Goal: Task Accomplishment & Management: Use online tool/utility

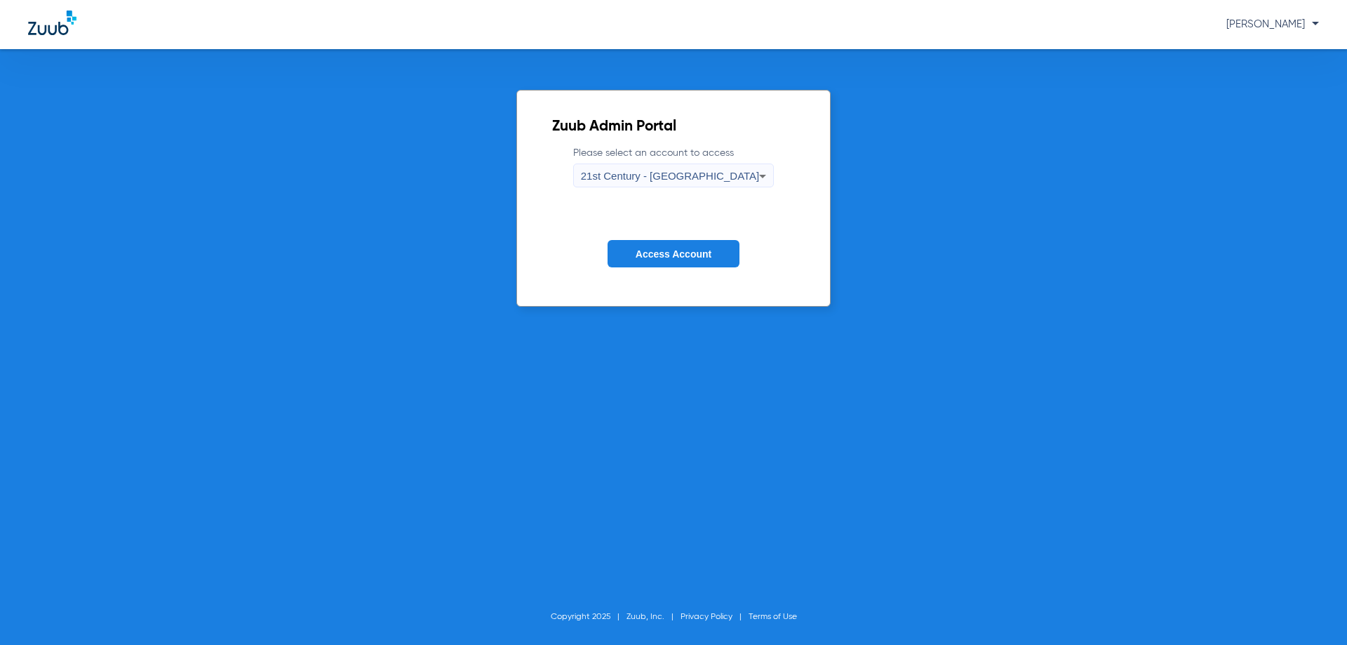
click at [685, 185] on div "21st Century - [GEOGRAPHIC_DATA]" at bounding box center [670, 176] width 179 height 24
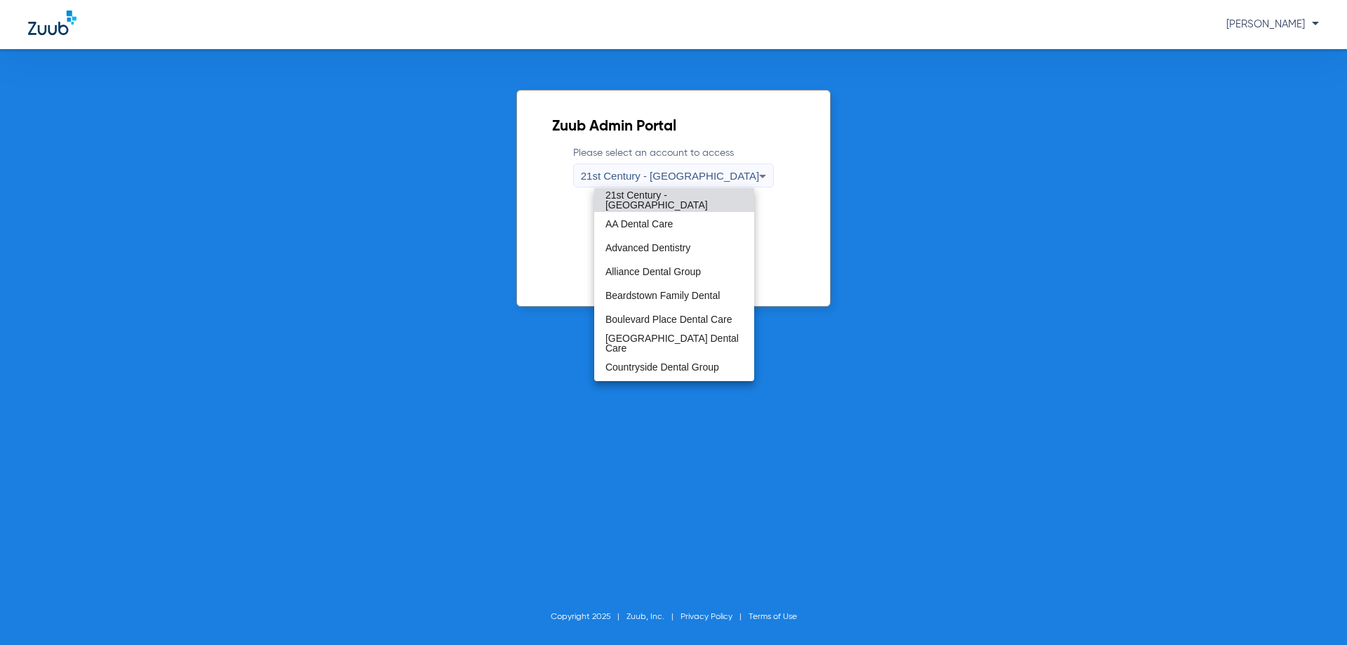
click at [865, 172] on div at bounding box center [673, 322] width 1347 height 645
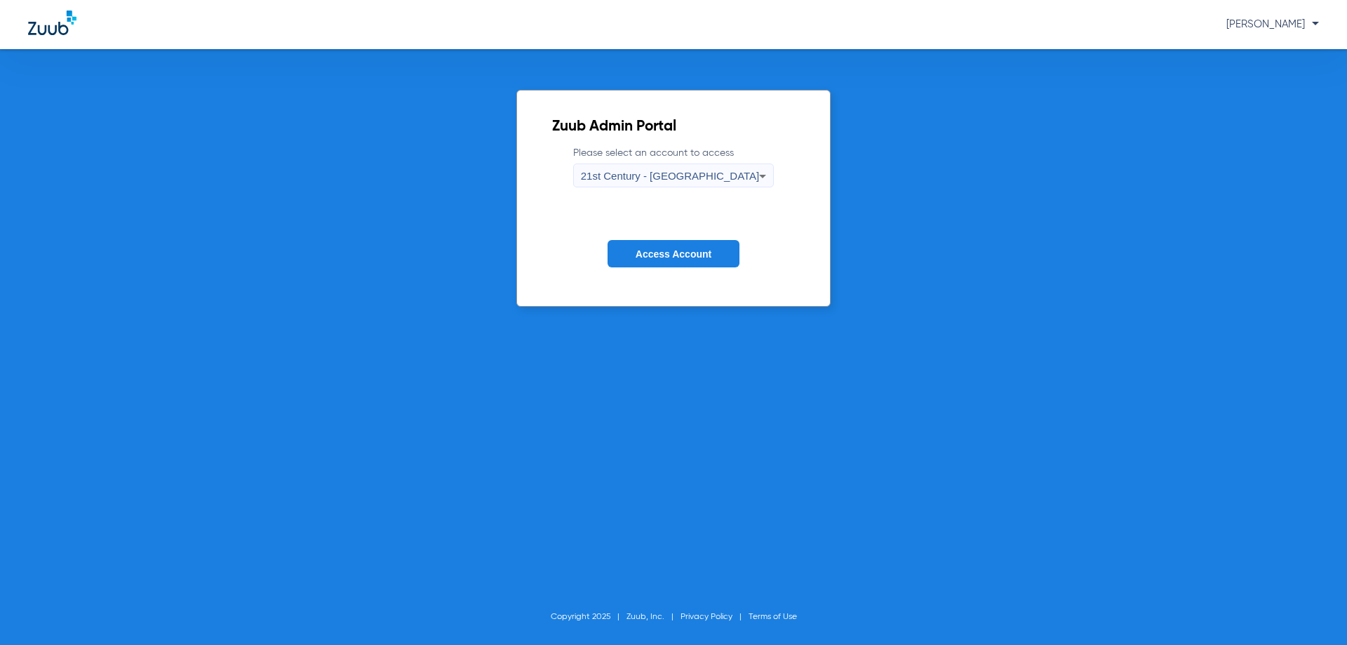
click at [711, 248] on span "Access Account" at bounding box center [674, 253] width 76 height 11
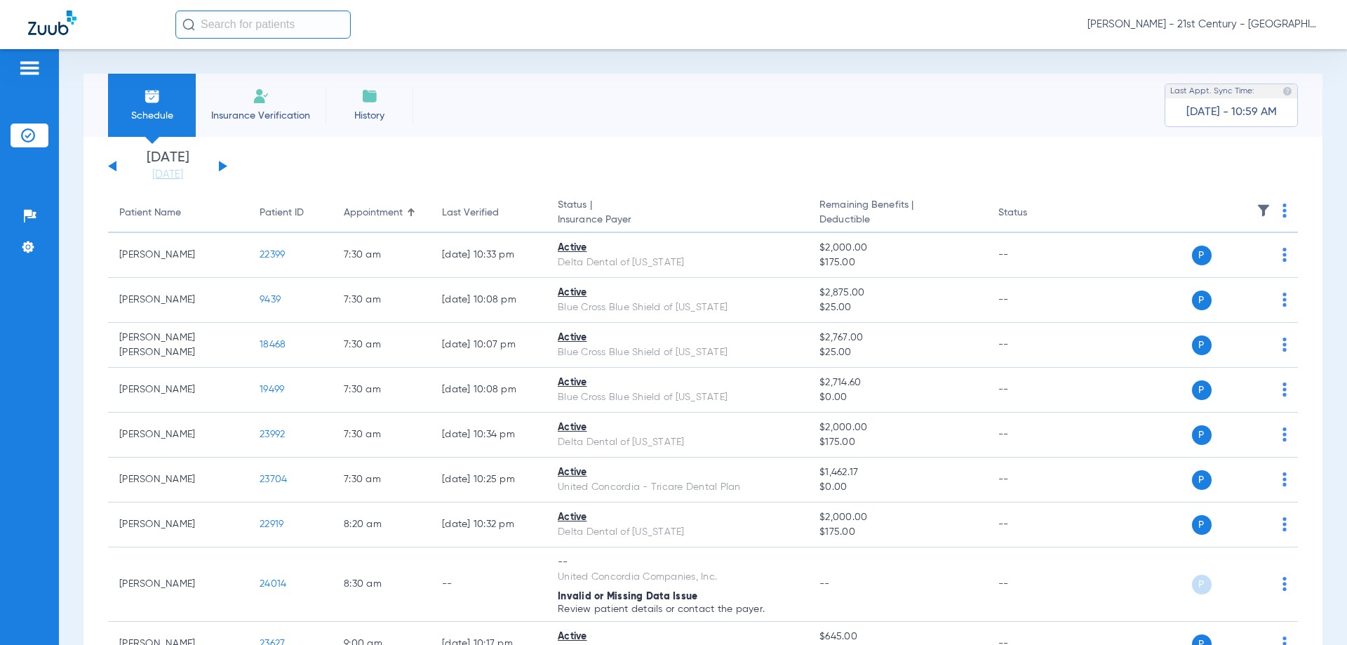
drag, startPoint x: 1179, startPoint y: 109, endPoint x: 1275, endPoint y: 121, distance: 96.8
click at [1275, 121] on div "Last Appt. Sync Time: [DATE] - 10:59 AM" at bounding box center [1231, 106] width 133 height 44
click at [1273, 116] on div "Last Appt. Sync Time: [DATE] - 10:59 AM" at bounding box center [1231, 106] width 133 height 44
click at [293, 36] on input "text" at bounding box center [262, 25] width 175 height 28
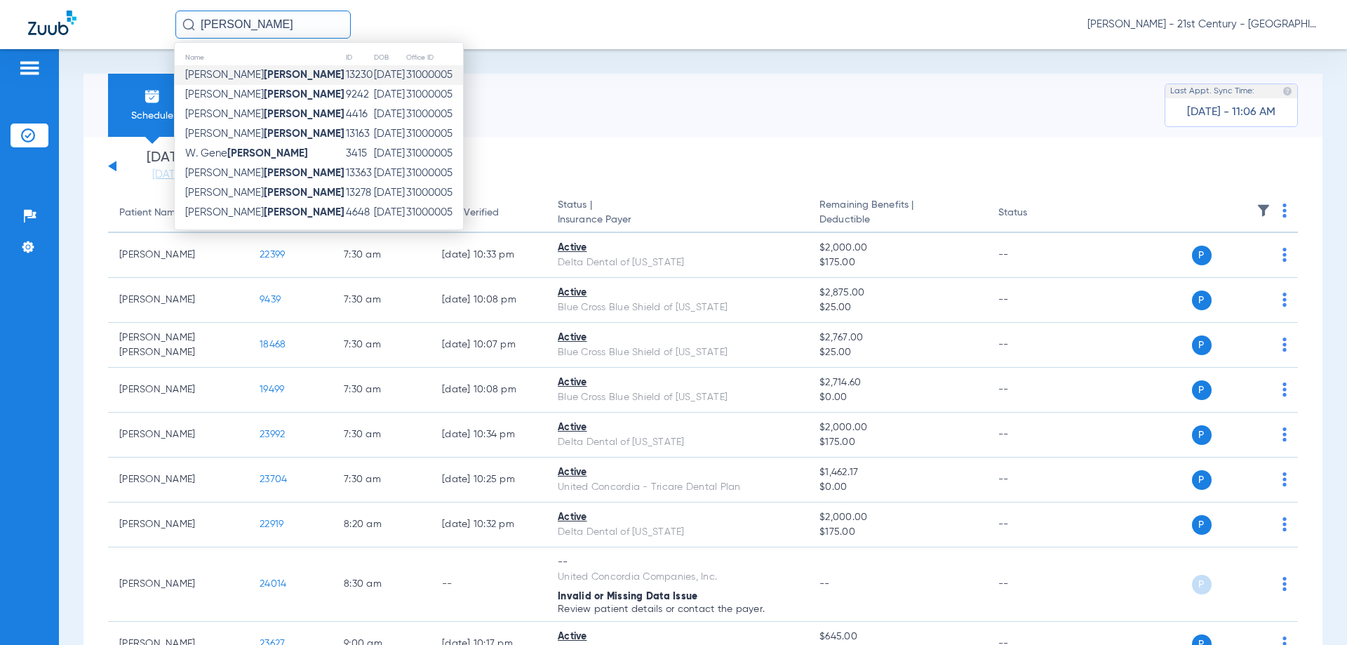
click at [264, 79] on strong "[PERSON_NAME]" at bounding box center [304, 74] width 81 height 11
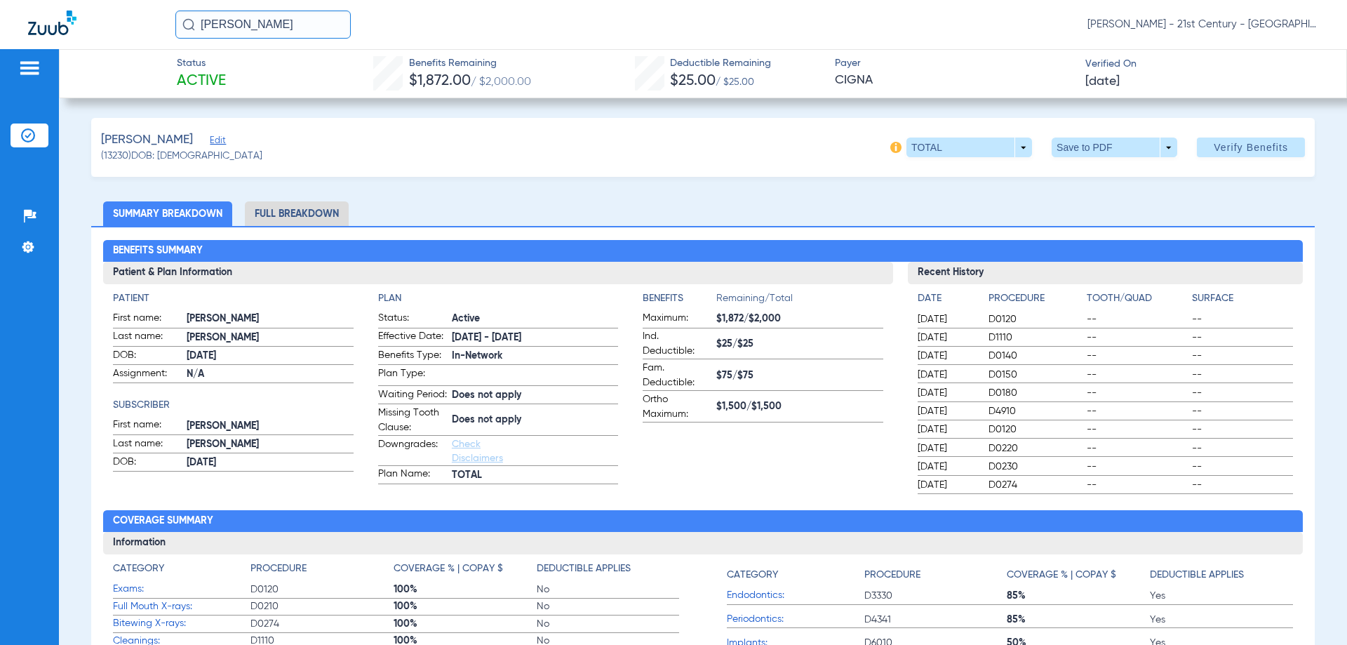
click at [309, 213] on li "Full Breakdown" at bounding box center [297, 213] width 104 height 25
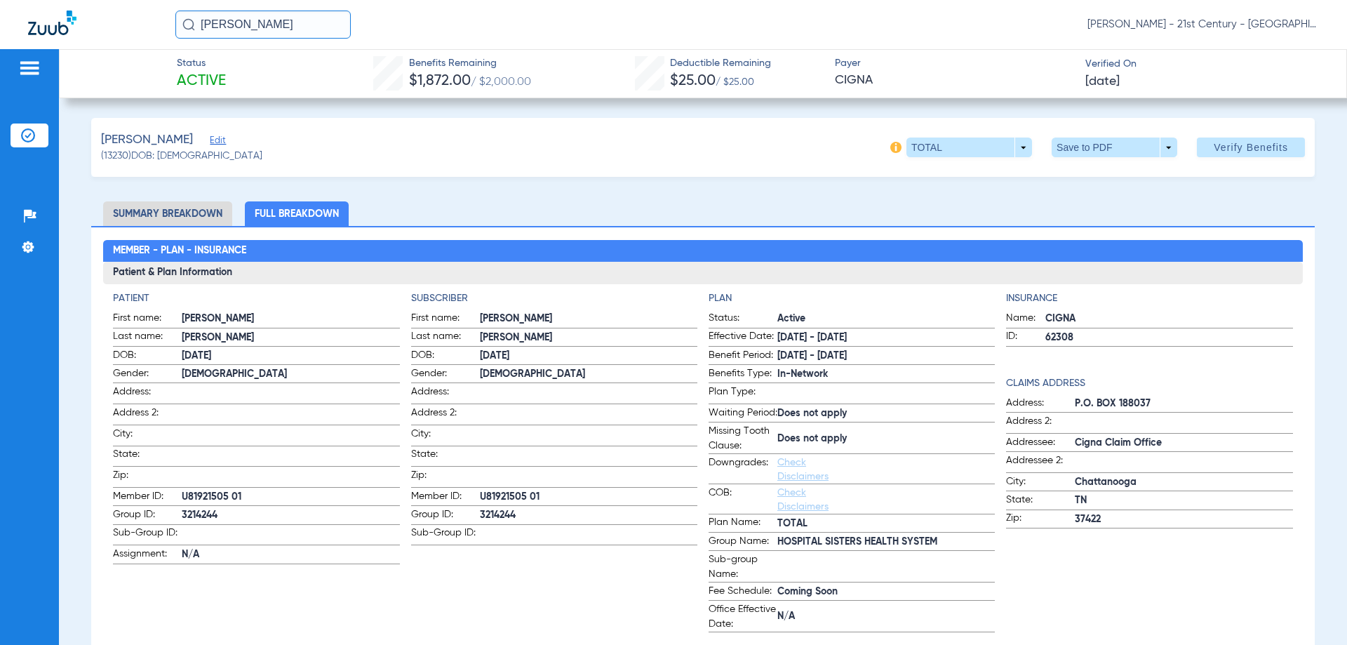
click at [154, 205] on li "Summary Breakdown" at bounding box center [167, 213] width 129 height 25
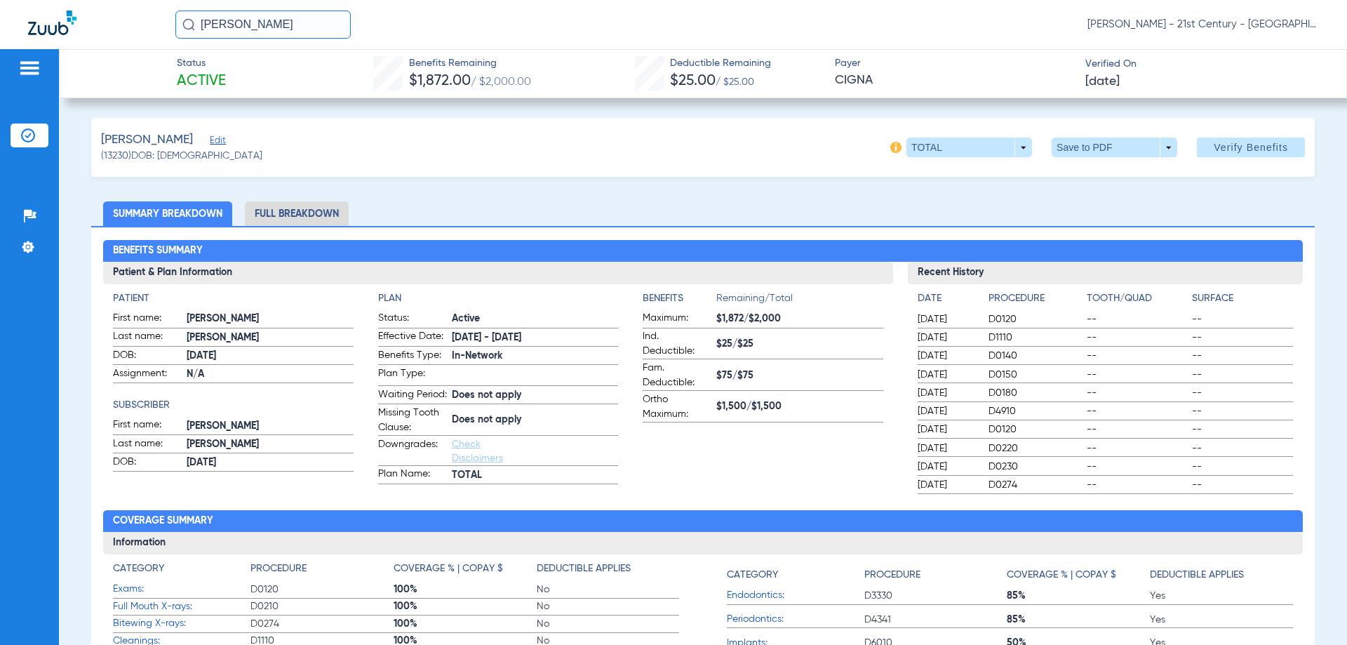
click at [197, 14] on input "[PERSON_NAME]" at bounding box center [262, 25] width 175 height 28
click at [239, 84] on td "[PERSON_NAME]" at bounding box center [219, 75] width 89 height 20
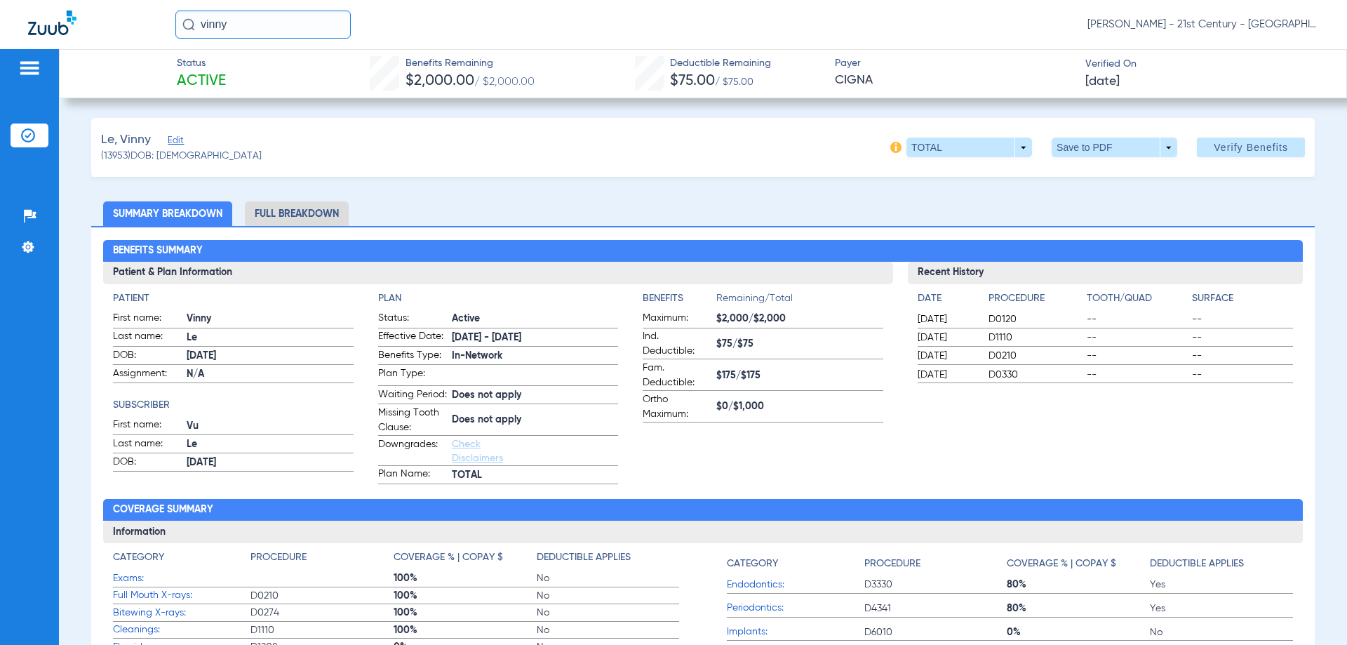
click at [293, 29] on input "vinny" at bounding box center [262, 25] width 175 height 28
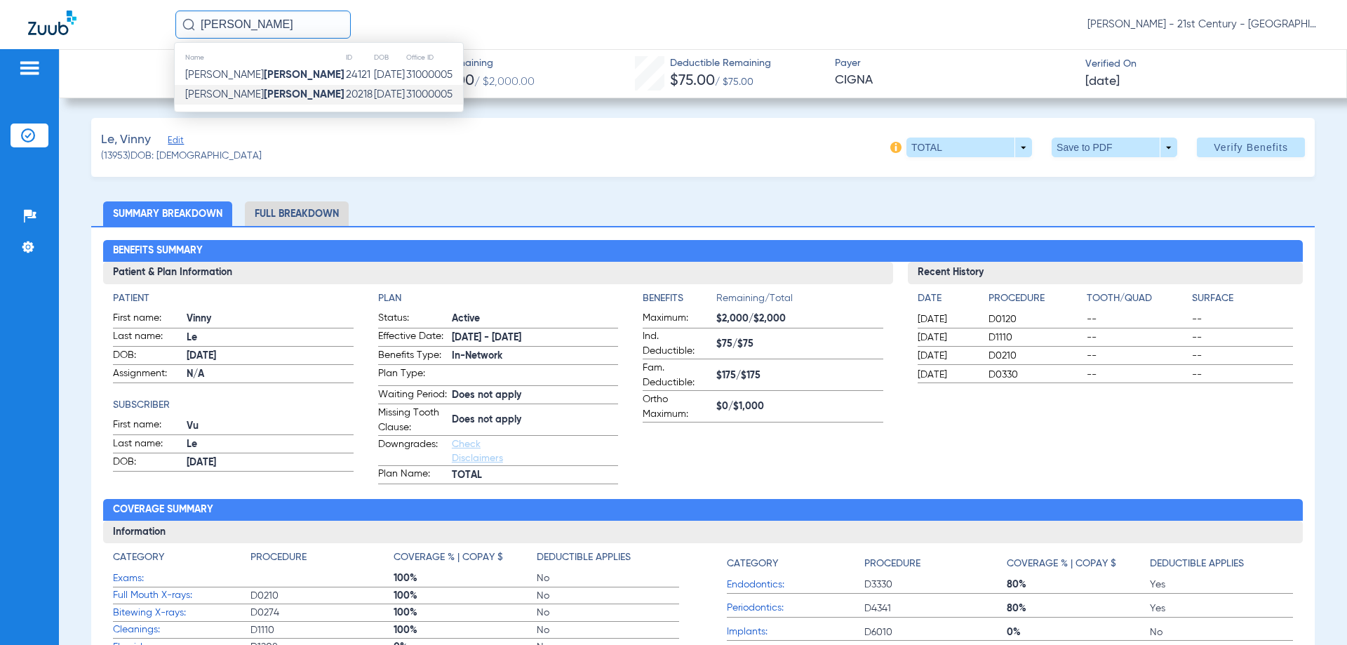
type input "[PERSON_NAME]"
click at [345, 88] on td "20218" at bounding box center [359, 95] width 28 height 20
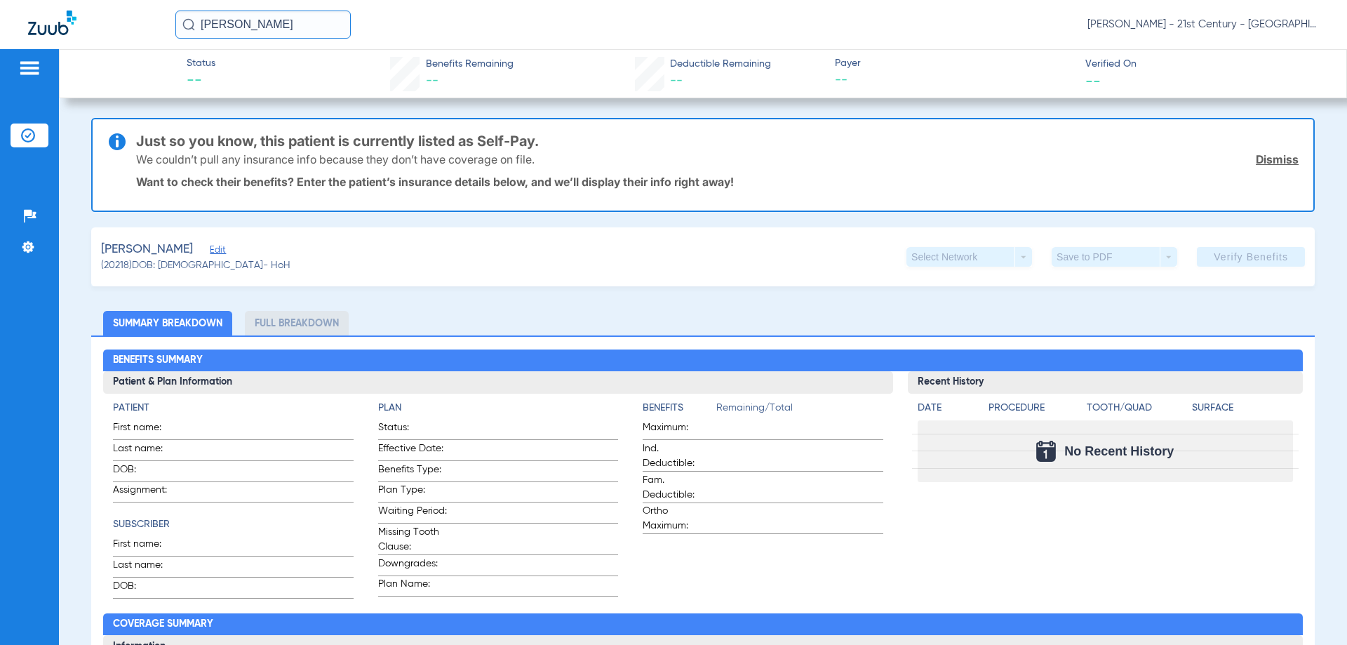
click at [25, 74] on img at bounding box center [29, 68] width 22 height 17
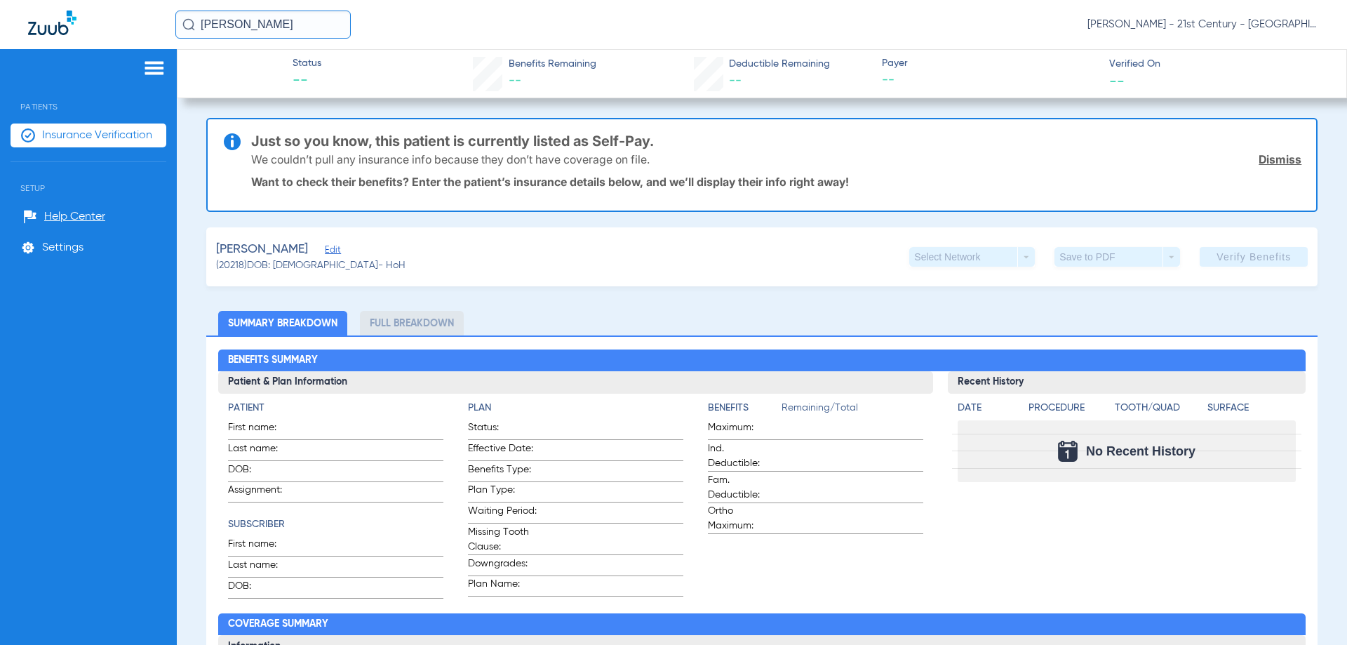
click at [48, 132] on span "Insurance Verification" at bounding box center [97, 135] width 110 height 14
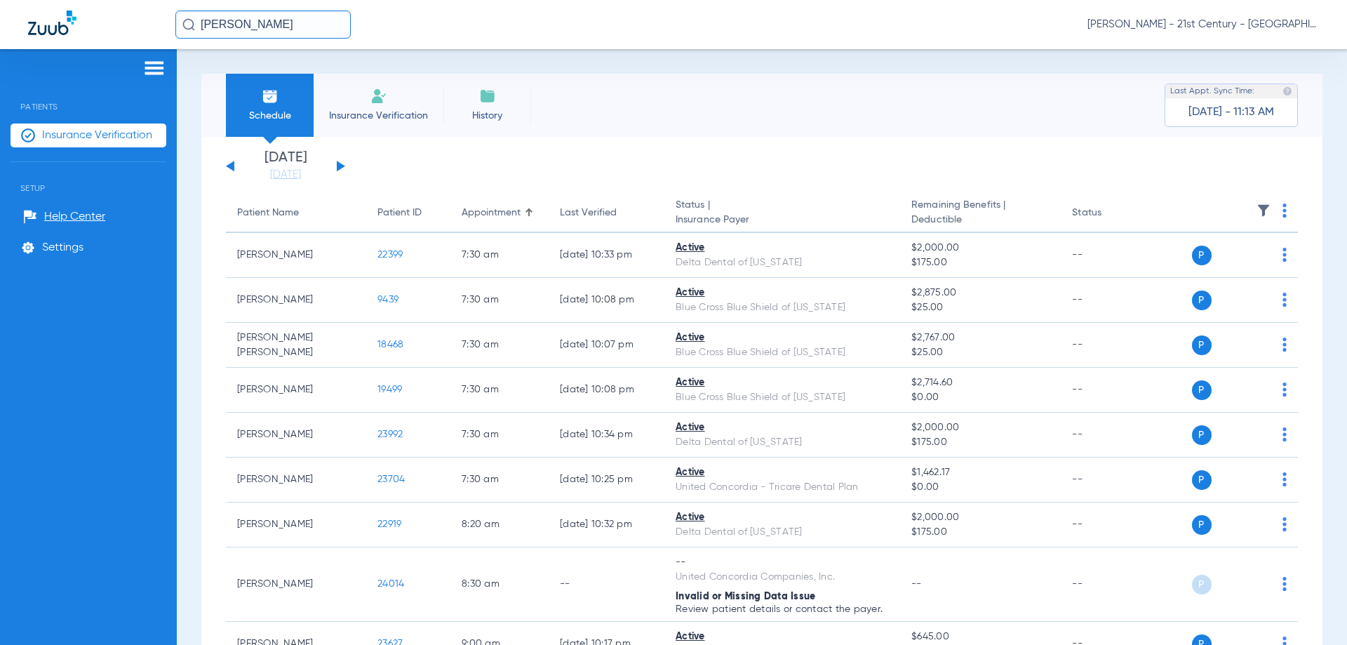
click at [340, 164] on button at bounding box center [341, 166] width 8 height 11
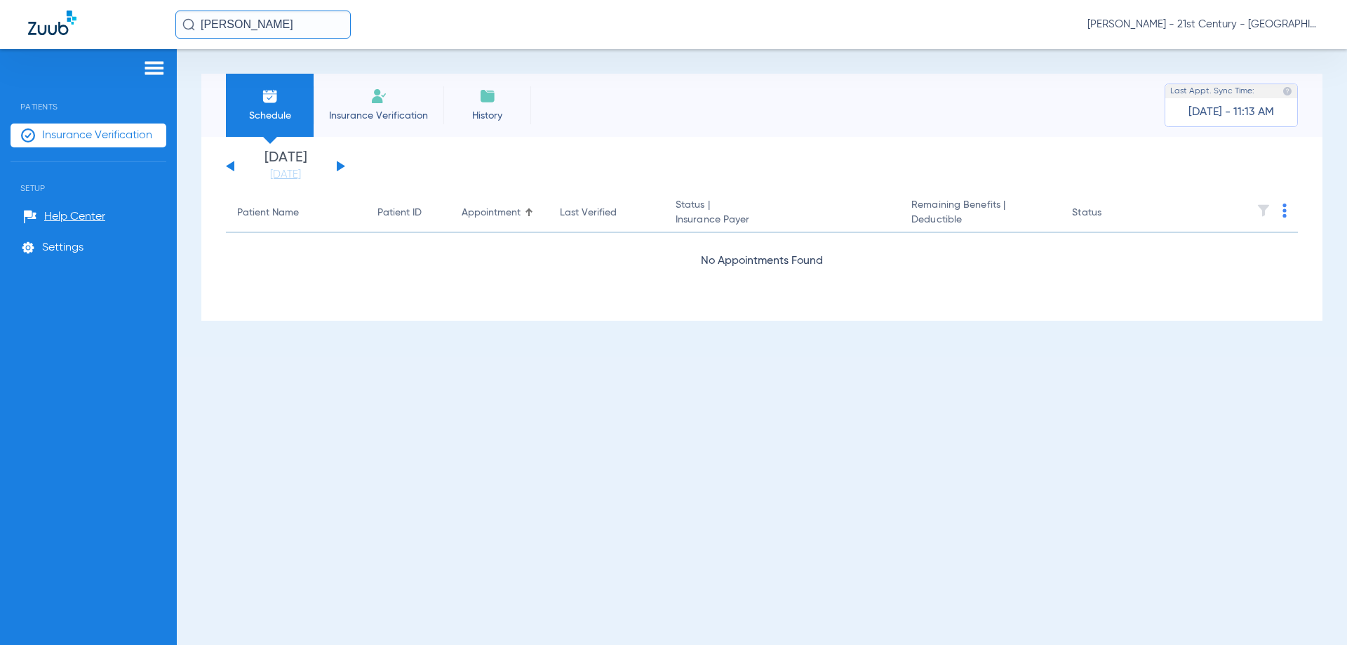
click at [230, 169] on div "[DATE] [DATE] [DATE] [DATE] [DATE] [DATE] [DATE] [DATE] [DATE] [DATE] [DATE] [D…" at bounding box center [285, 166] width 119 height 31
click at [343, 167] on button at bounding box center [341, 166] width 8 height 11
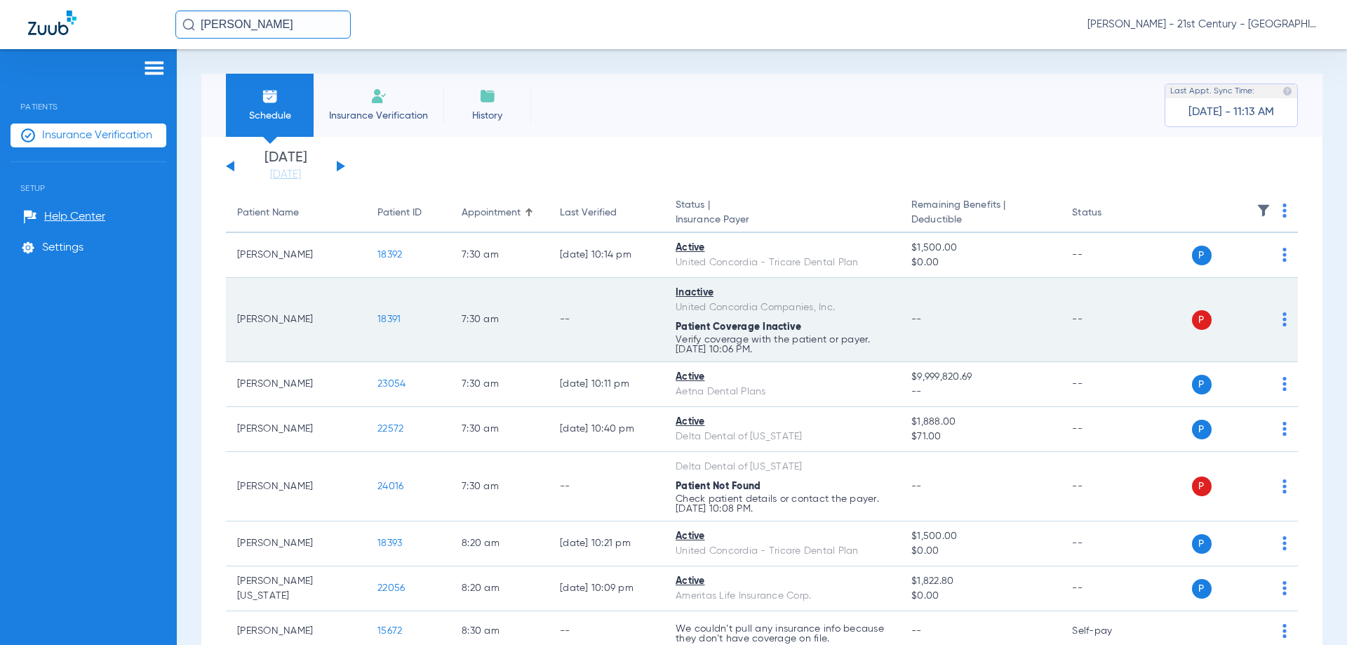
drag, startPoint x: 795, startPoint y: 347, endPoint x: 667, endPoint y: 343, distance: 128.5
click at [667, 343] on td "Inactive United Concordia Companies, Inc. Patient Coverage Inactive Verify cove…" at bounding box center [783, 320] width 236 height 84
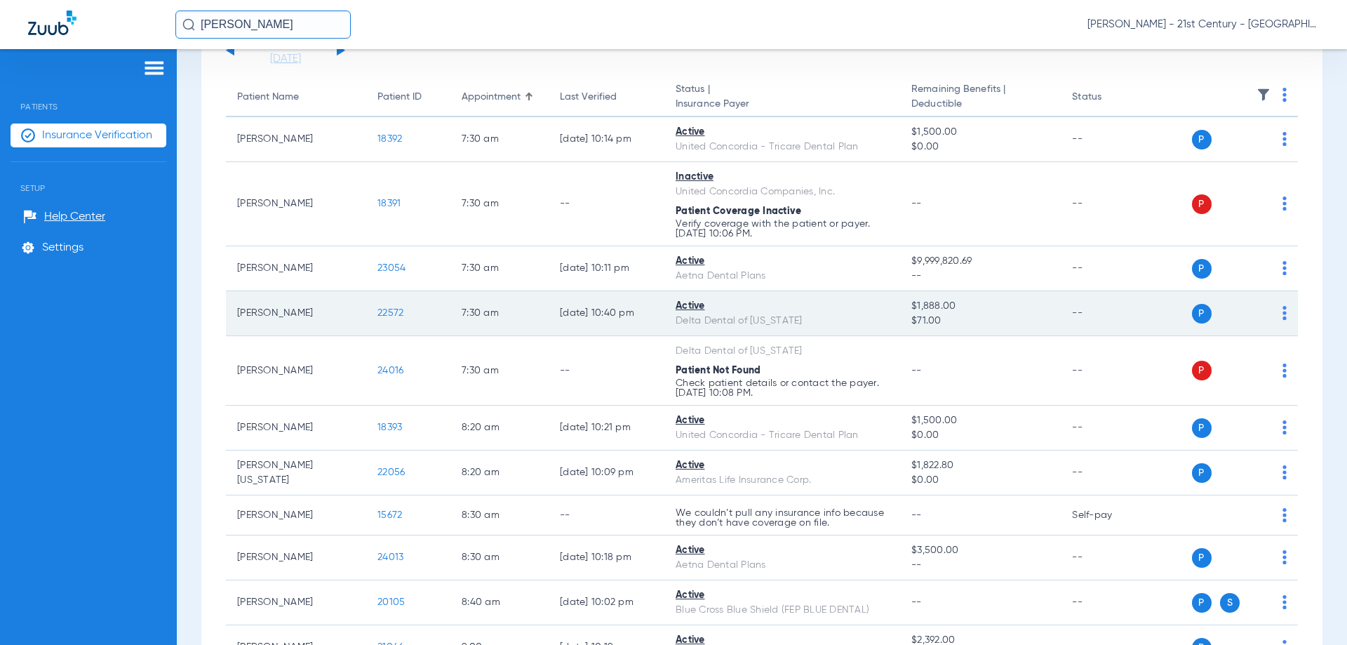
scroll to position [140, 0]
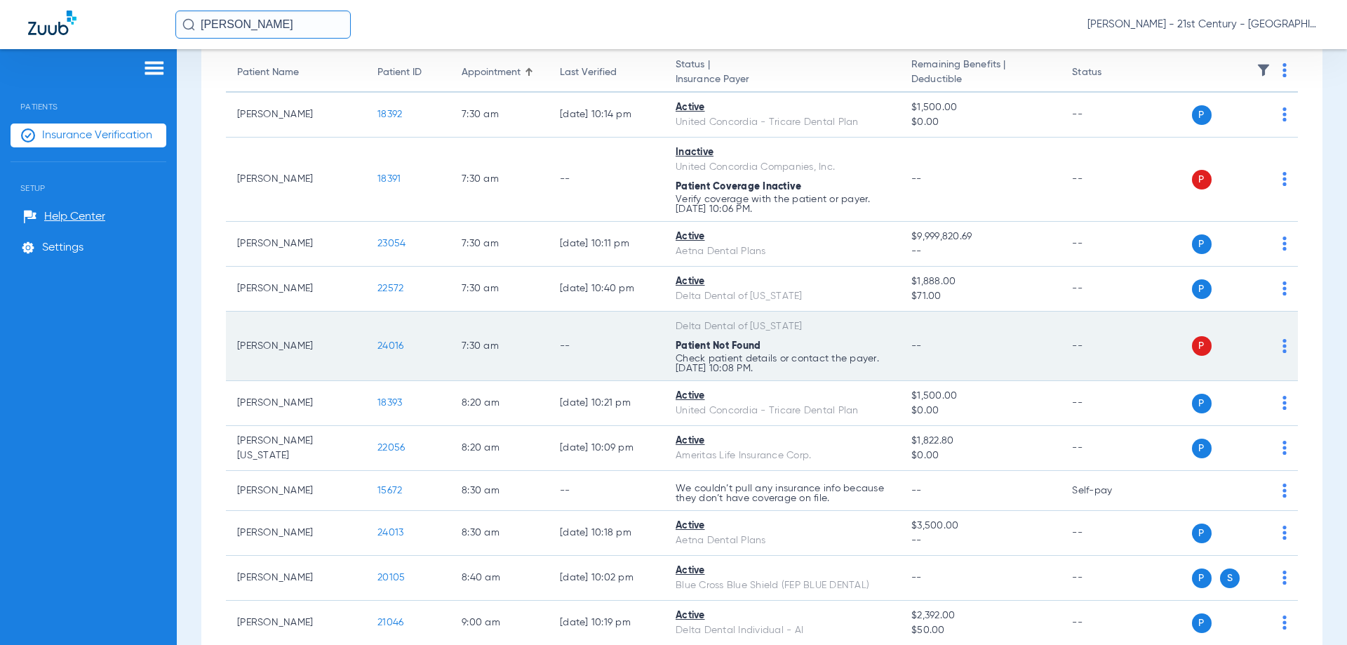
drag, startPoint x: 672, startPoint y: 359, endPoint x: 798, endPoint y: 371, distance: 126.8
click at [798, 371] on td "Delta Dental of [US_STATE] Patient Not Found Check patient details or contact t…" at bounding box center [783, 346] width 236 height 69
click at [798, 371] on p "Check patient details or contact the payer. [DATE] 10:08 PM." at bounding box center [782, 364] width 213 height 20
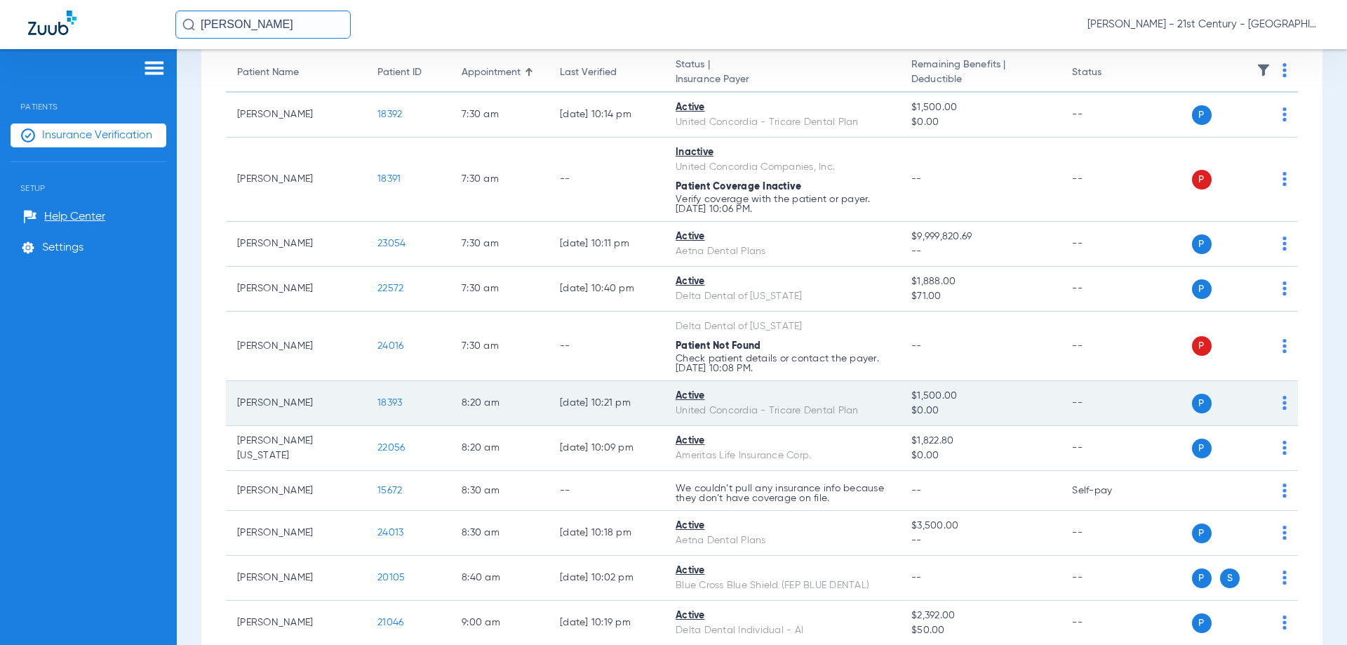
scroll to position [281, 0]
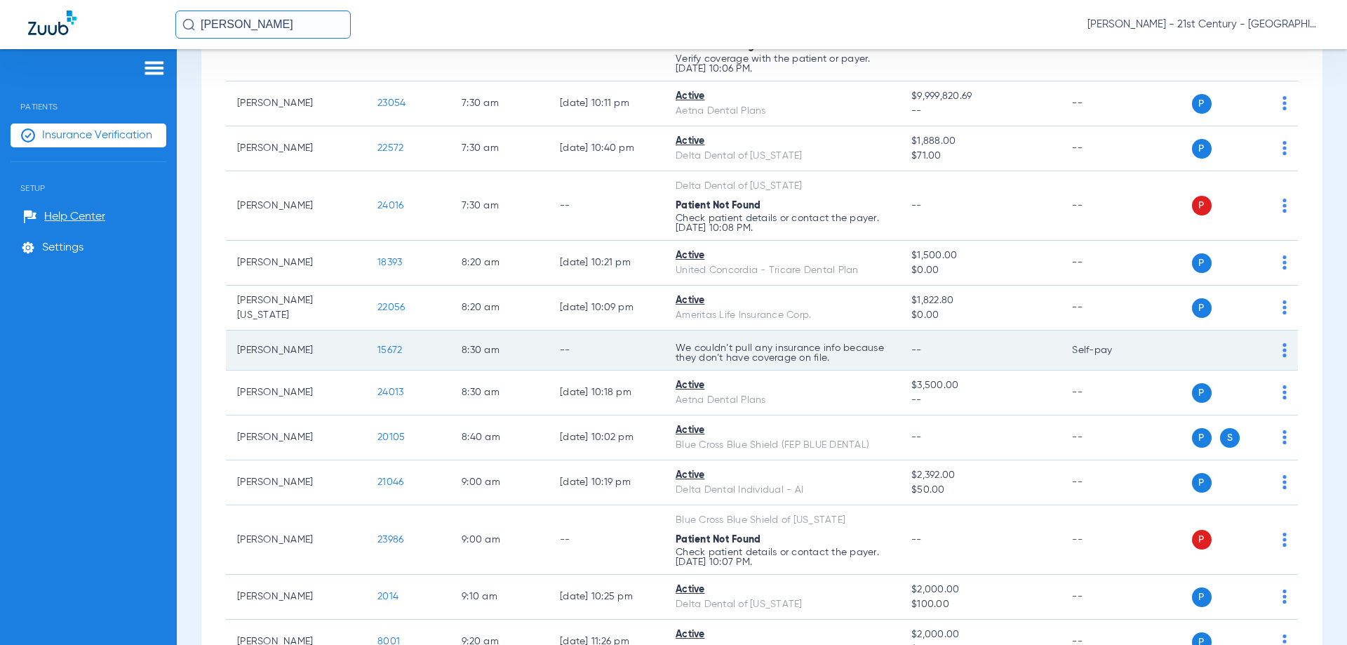
drag, startPoint x: 854, startPoint y: 357, endPoint x: 659, endPoint y: 355, distance: 195.1
click at [659, 355] on tr "[PERSON_NAME] 15672 8:30 AM -- We couldn’t pull any insurance info because they…" at bounding box center [762, 351] width 1072 height 40
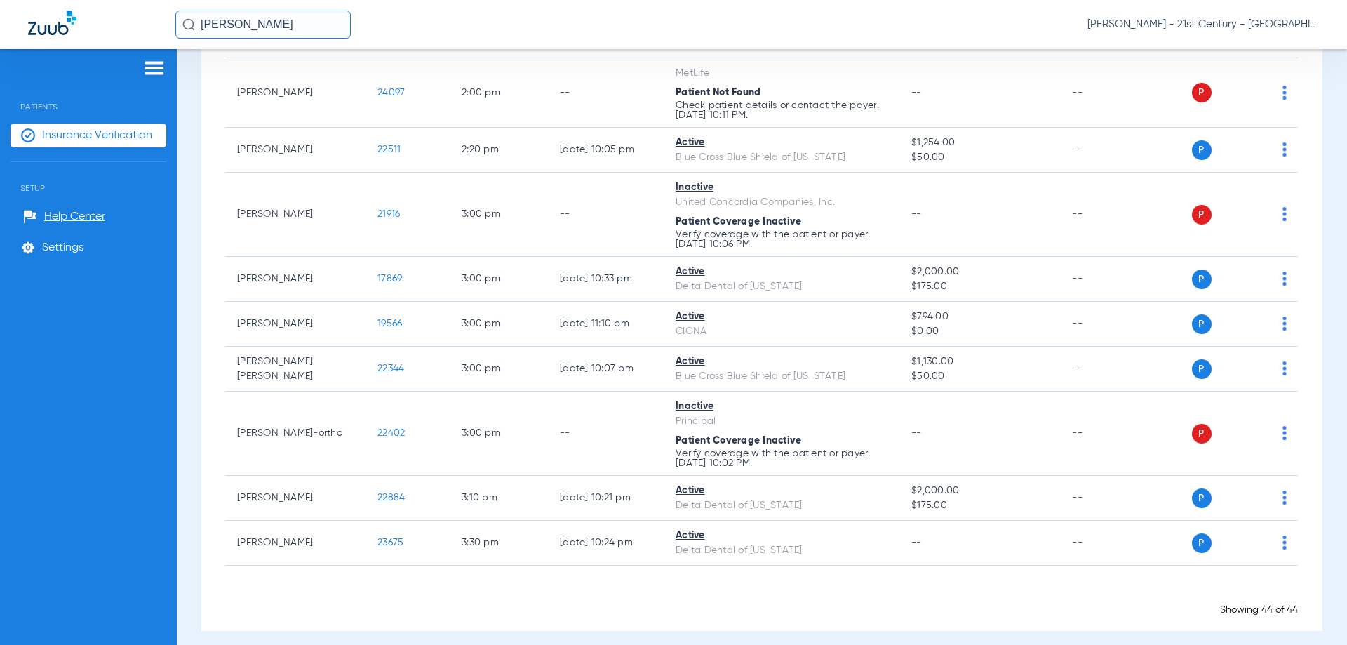
scroll to position [1860, 0]
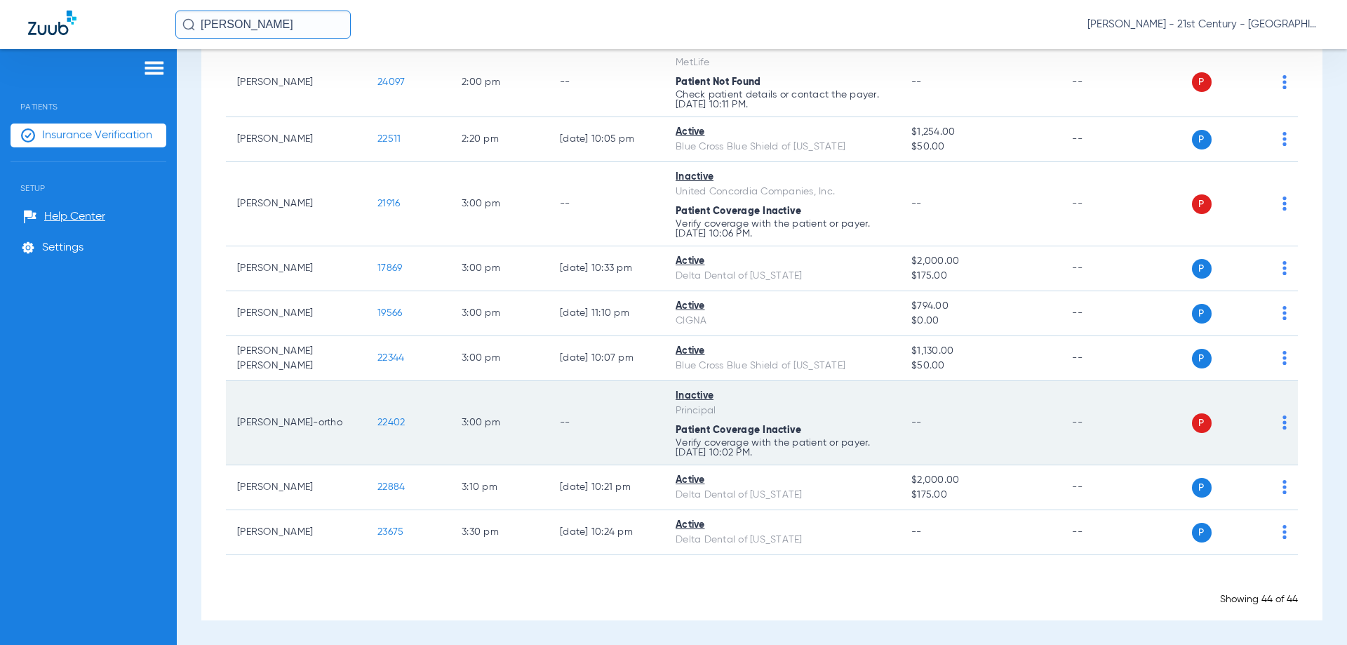
click at [409, 427] on td "22402" at bounding box center [408, 423] width 84 height 84
click at [399, 425] on span "22402" at bounding box center [391, 423] width 27 height 10
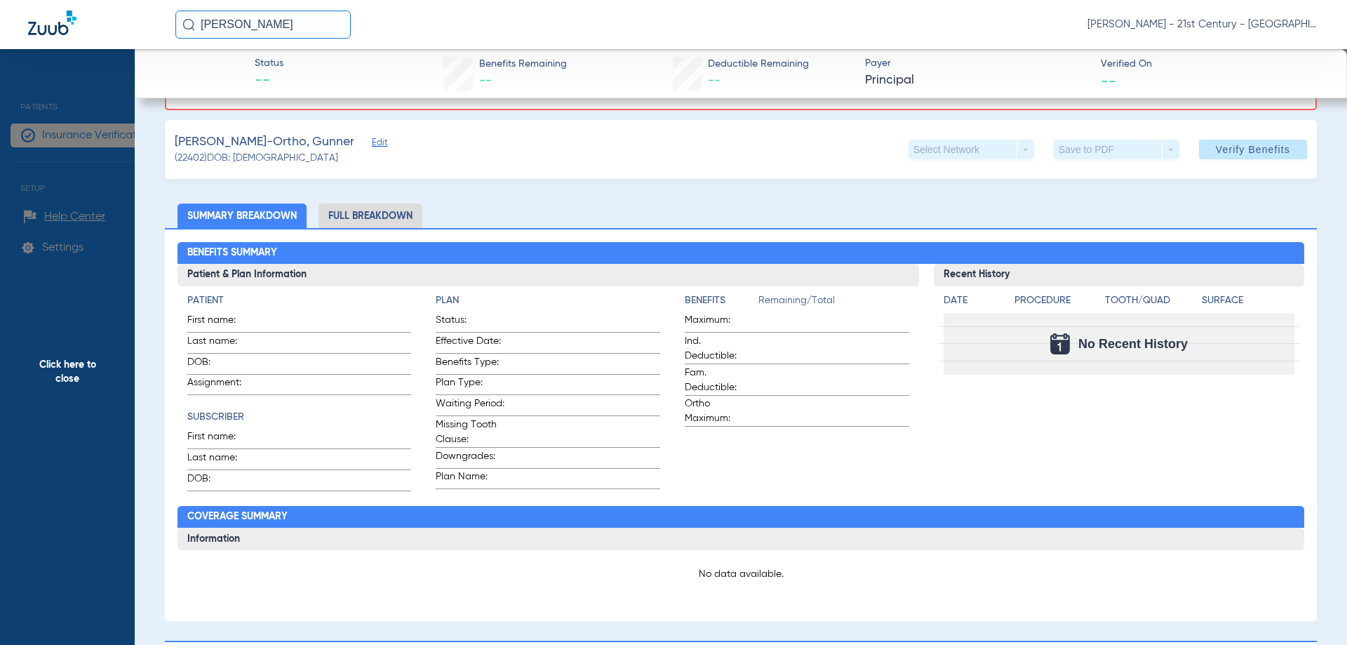
scroll to position [0, 0]
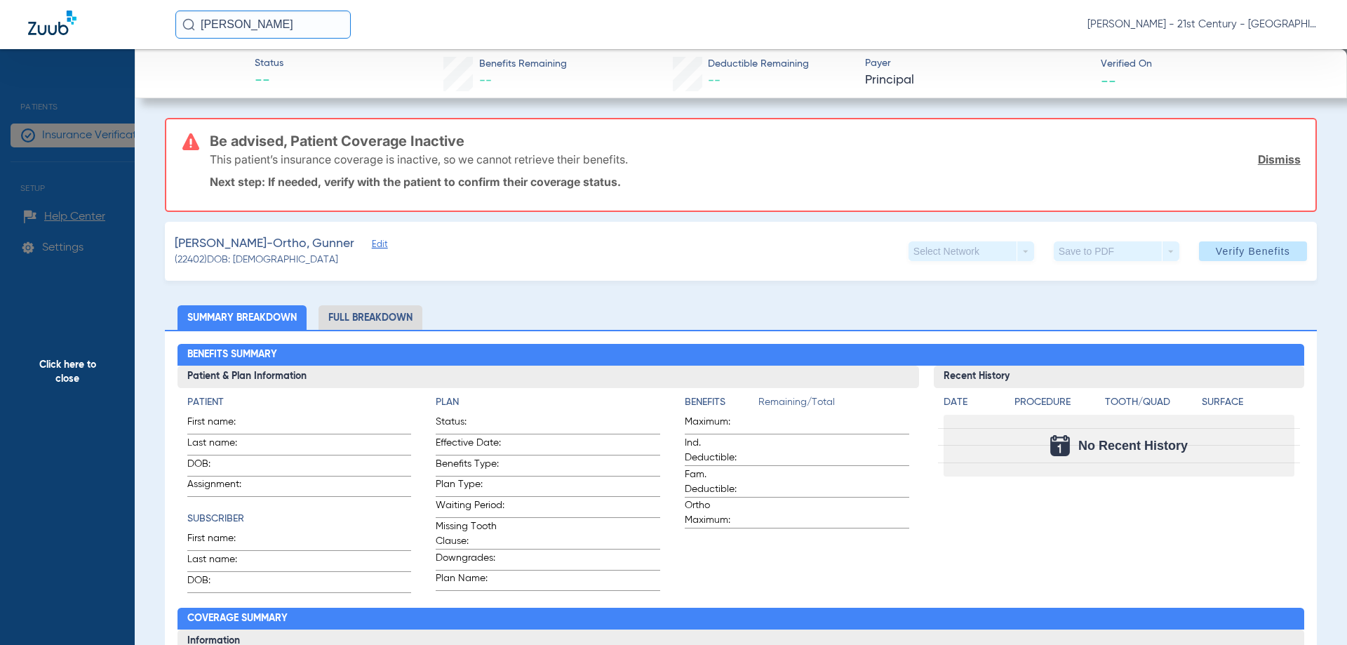
click at [21, 404] on span "Click here to close" at bounding box center [67, 371] width 135 height 645
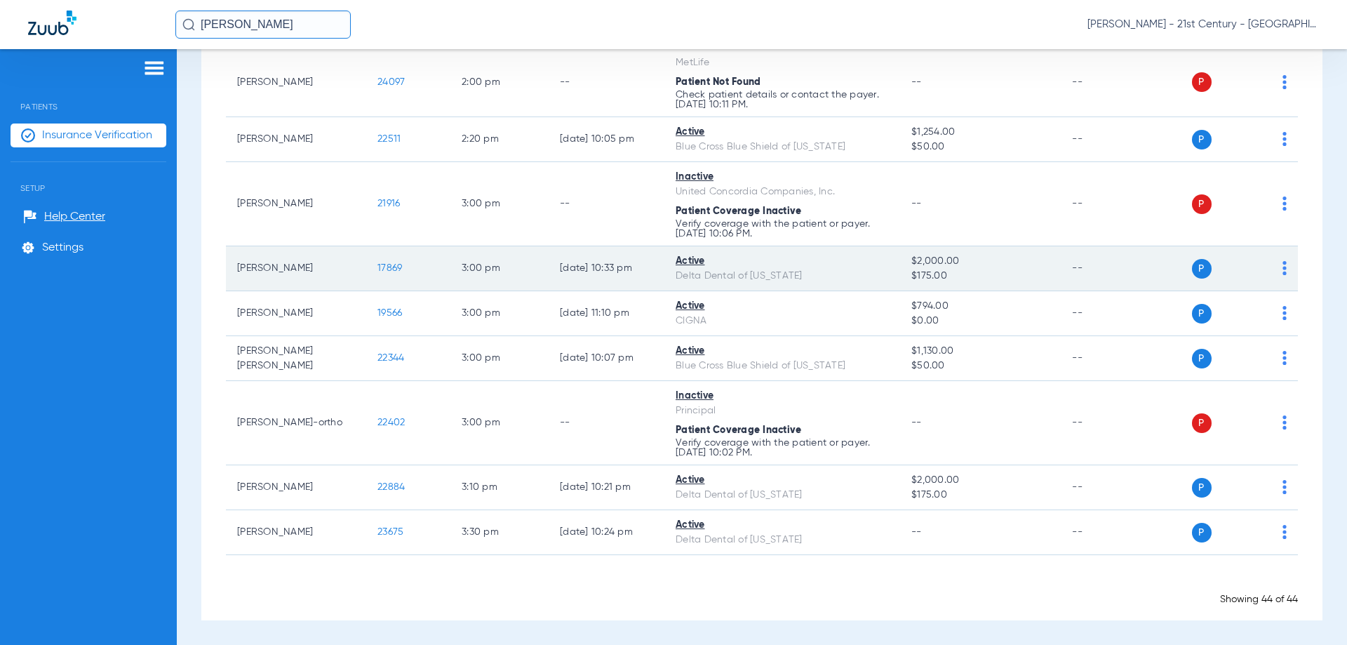
click at [383, 272] on span "17869" at bounding box center [390, 268] width 25 height 10
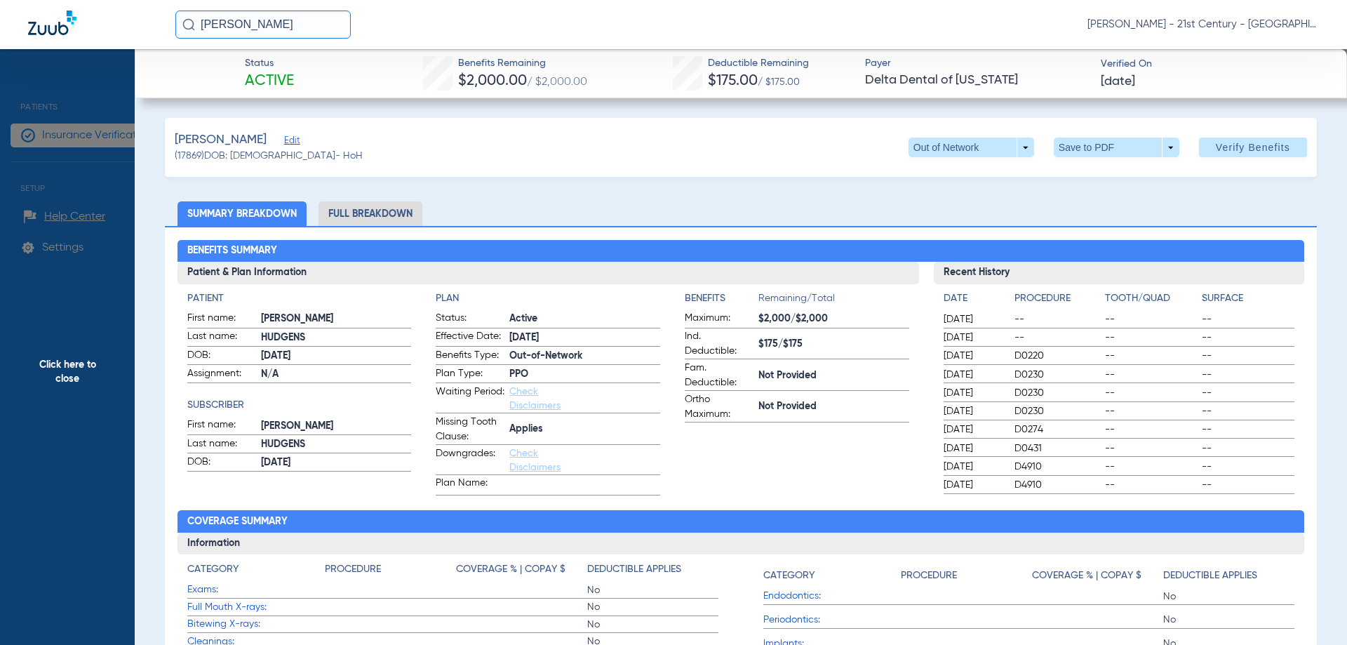
click at [375, 222] on li "Full Breakdown" at bounding box center [371, 213] width 104 height 25
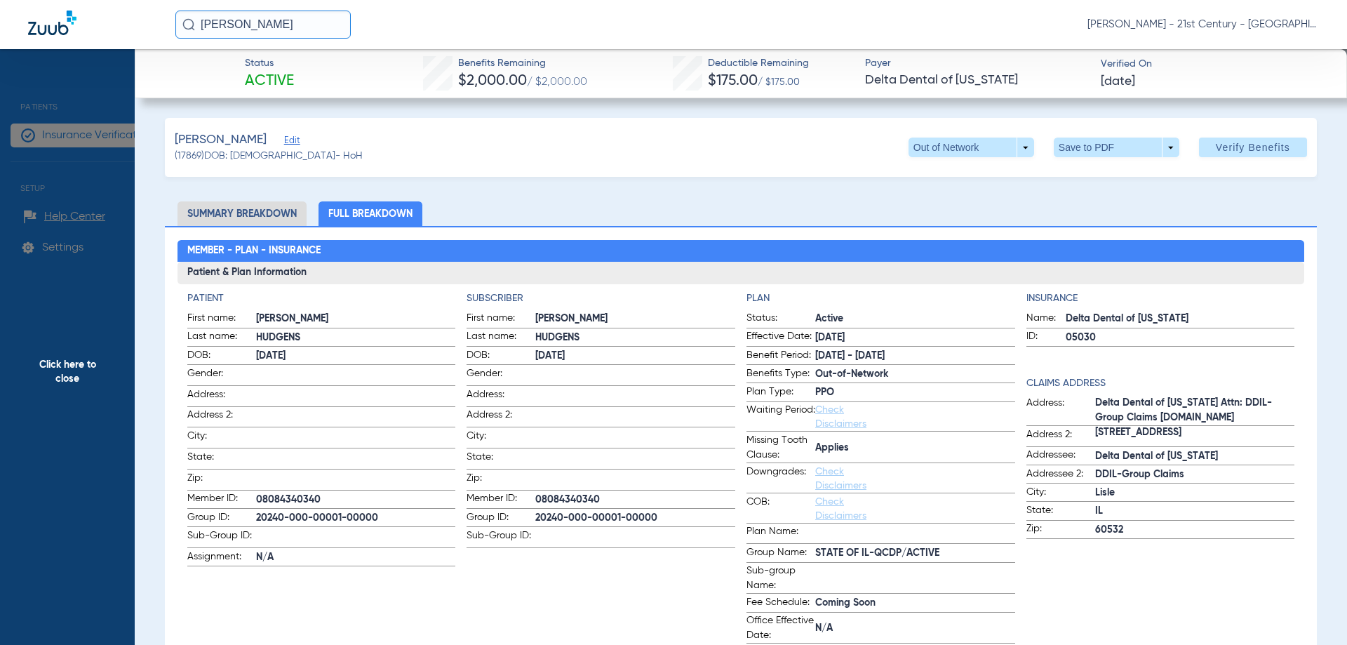
click at [59, 501] on span "Click here to close" at bounding box center [67, 371] width 135 height 645
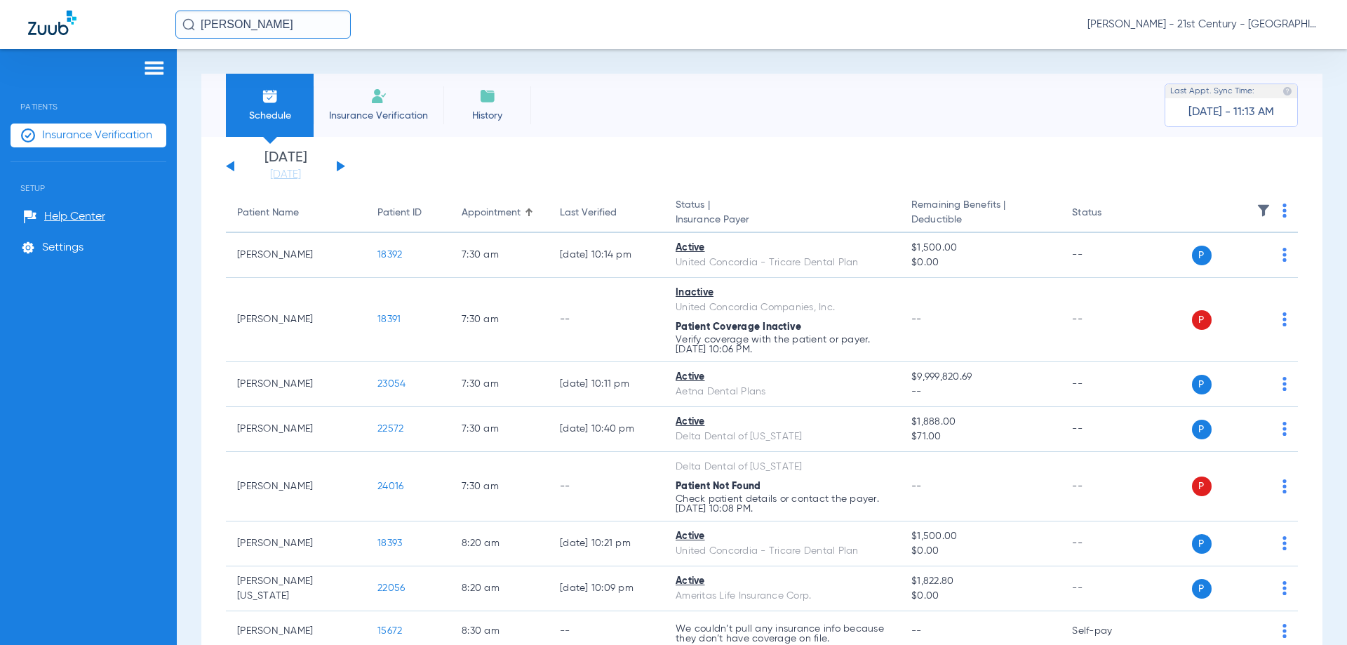
click at [361, 118] on span "Insurance Verification" at bounding box center [378, 116] width 109 height 14
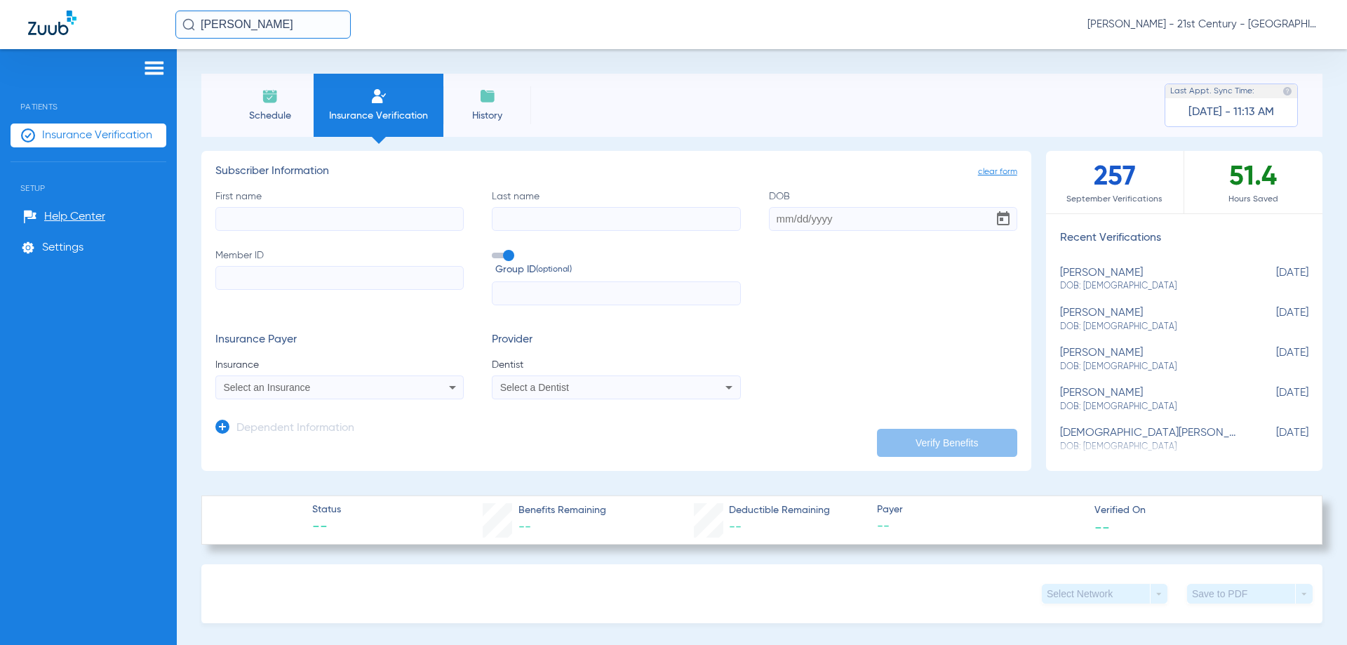
click at [496, 110] on span "History" at bounding box center [487, 116] width 67 height 14
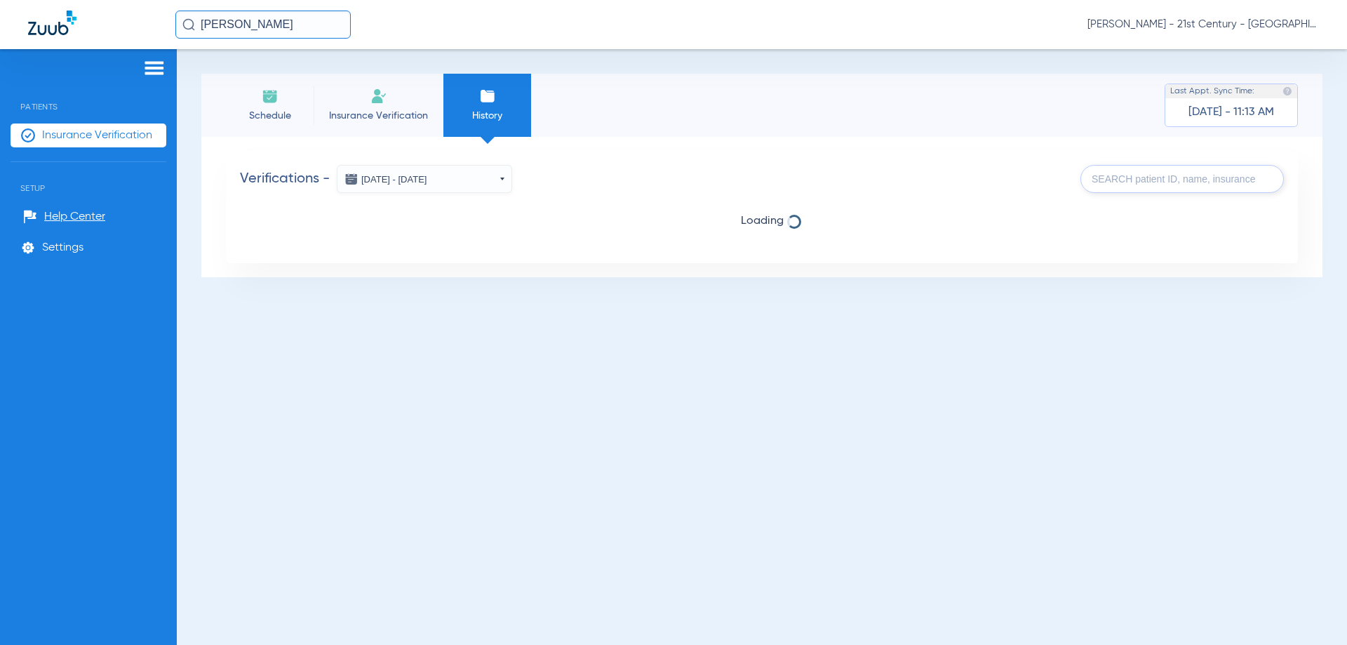
click at [411, 180] on button "[DATE] - [DATE]" at bounding box center [424, 179] width 175 height 28
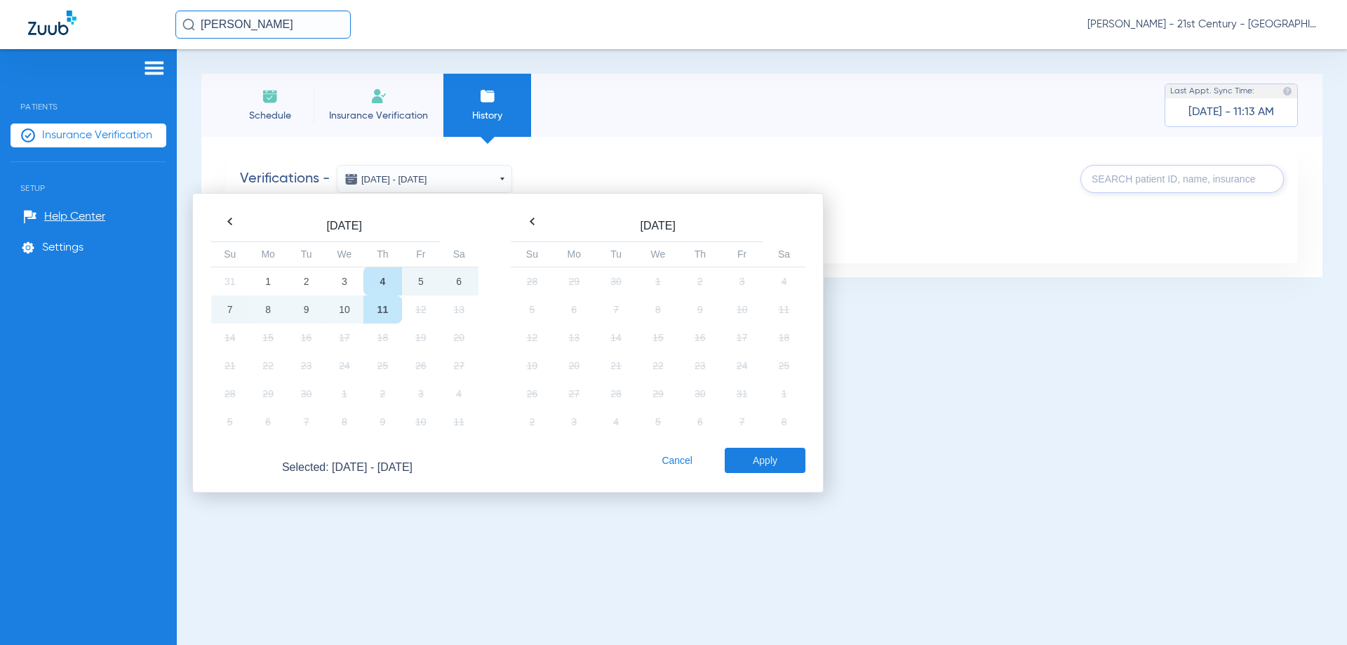
click at [411, 180] on button "[DATE] - [DATE]" at bounding box center [424, 179] width 175 height 28
click at [270, 109] on span "Schedule" at bounding box center [269, 116] width 67 height 14
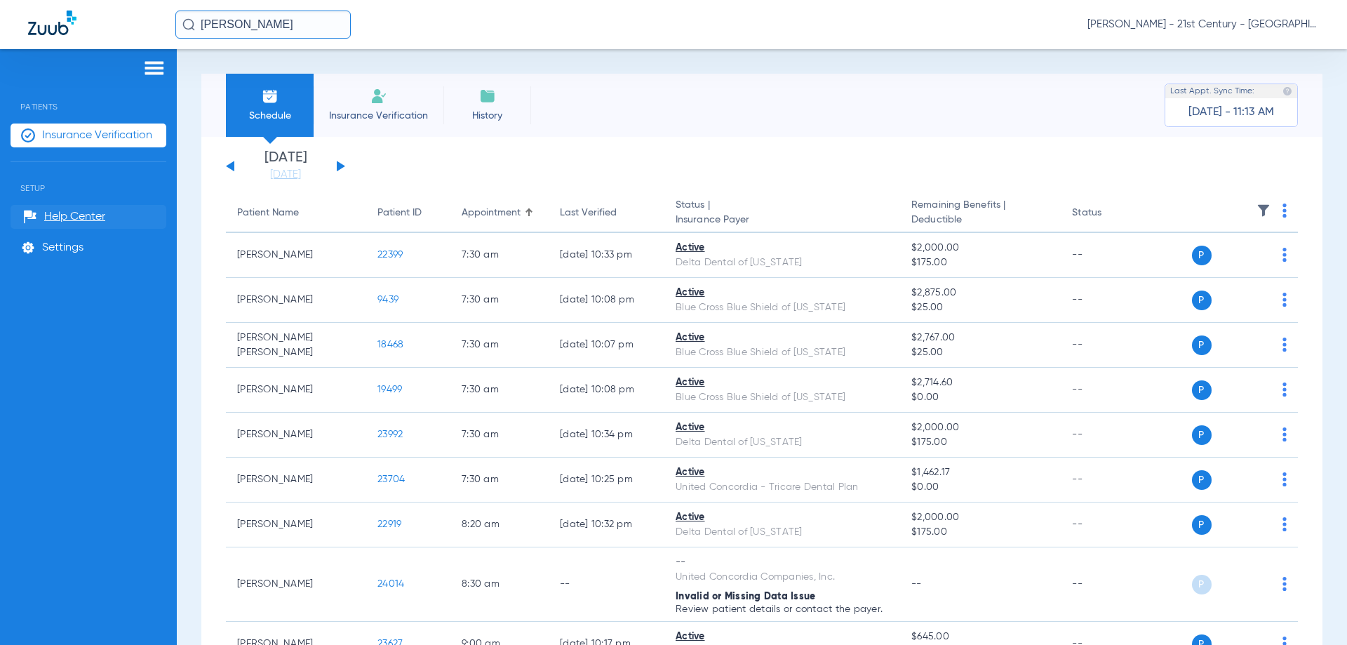
click at [79, 222] on span "Help Center" at bounding box center [74, 217] width 61 height 14
